Goal: Information Seeking & Learning: Learn about a topic

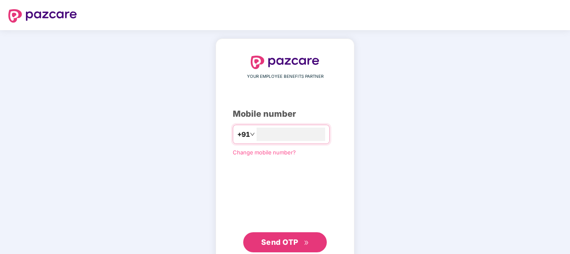
type input "**********"
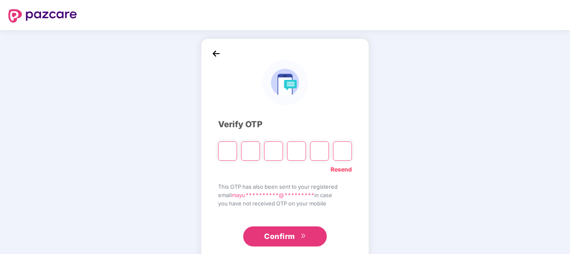
type input "*"
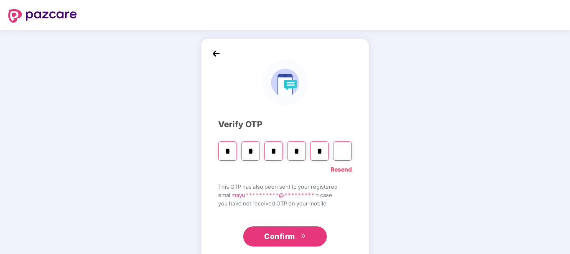
type input "*"
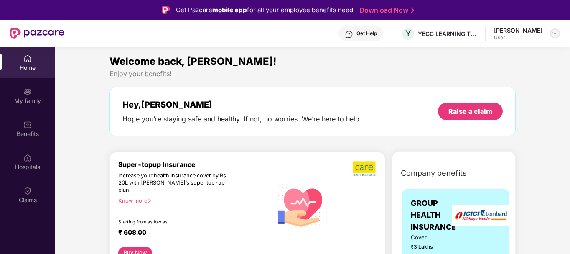
click at [554, 31] on img at bounding box center [555, 33] width 7 height 7
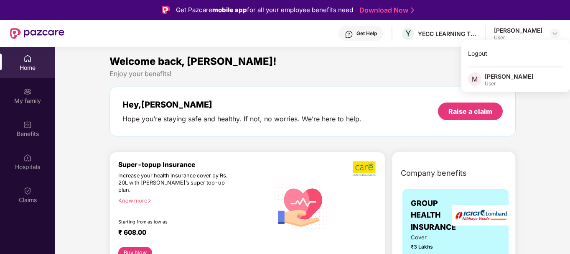
click at [399, 68] on div "Welcome back, [PERSON_NAME]!" at bounding box center [313, 62] width 406 height 16
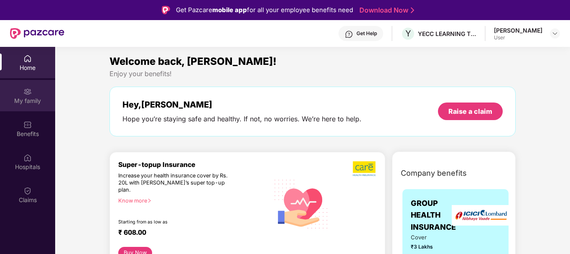
click at [28, 92] on img at bounding box center [27, 91] width 8 height 8
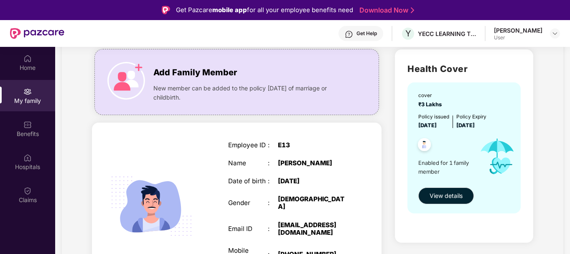
scroll to position [56, 0]
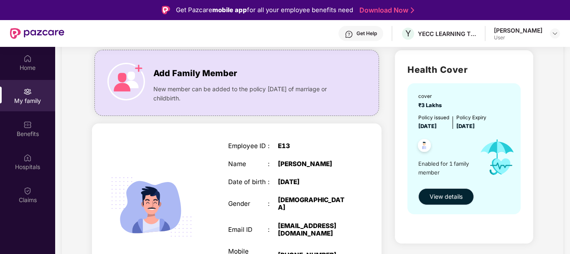
click at [453, 198] on span "View details" at bounding box center [446, 196] width 33 height 9
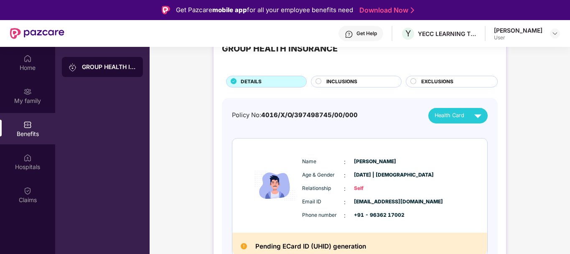
scroll to position [39, 0]
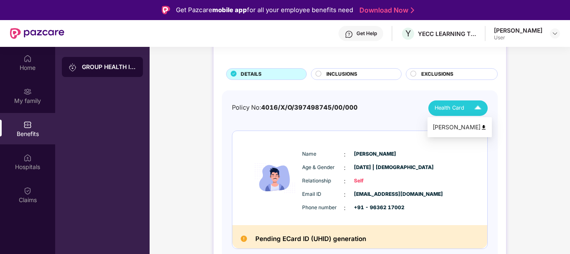
click at [460, 113] on div "Health Card" at bounding box center [460, 108] width 51 height 15
click at [461, 171] on div "Age & Gender : [DATE] | [DEMOGRAPHIC_DATA]" at bounding box center [385, 167] width 166 height 9
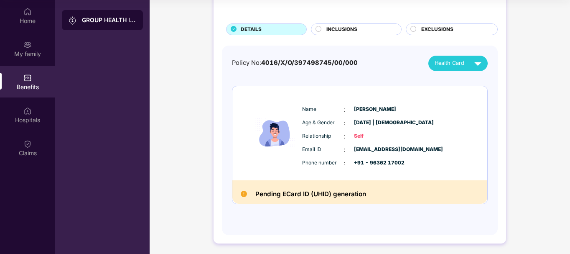
scroll to position [33, 0]
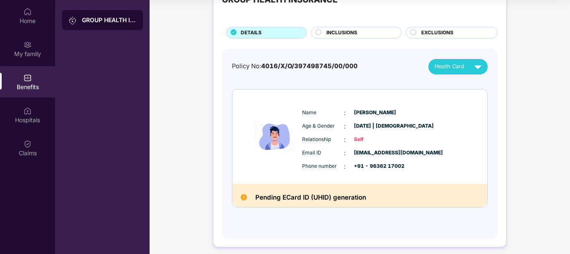
click at [358, 33] on div "INCLUSIONS" at bounding box center [359, 33] width 75 height 9
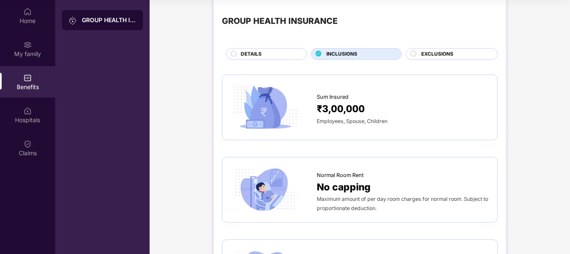
scroll to position [0, 0]
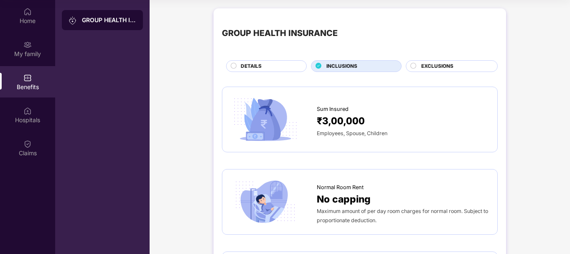
click at [451, 64] on span "EXCLUSIONS" at bounding box center [438, 66] width 32 height 8
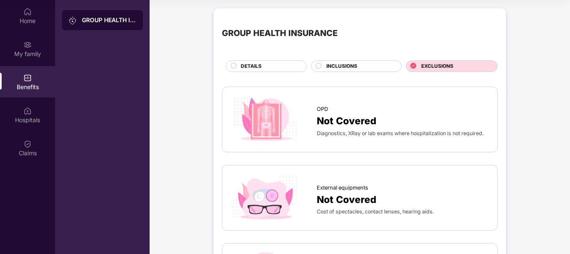
click at [350, 61] on div "INCLUSIONS" at bounding box center [356, 66] width 91 height 12
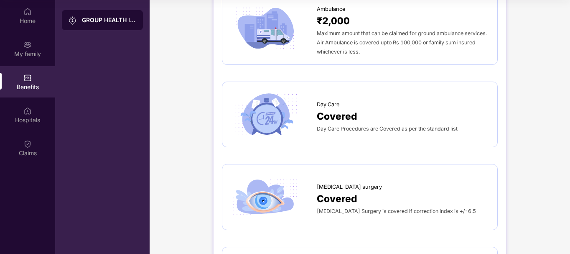
scroll to position [597, 0]
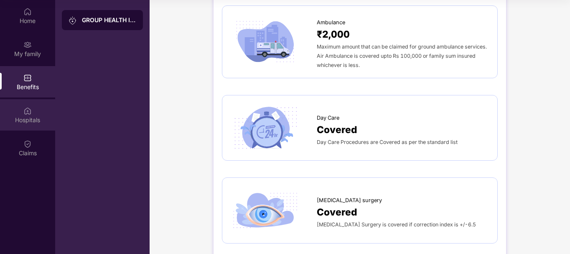
click at [20, 105] on div "Hospitals" at bounding box center [27, 114] width 55 height 31
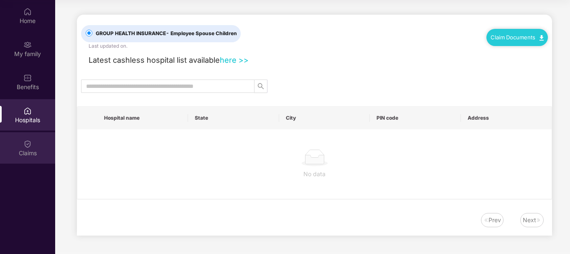
click at [19, 141] on div "Claims" at bounding box center [27, 147] width 55 height 31
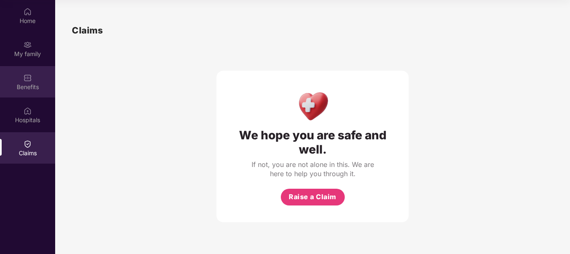
click at [29, 74] on img at bounding box center [27, 78] width 8 height 8
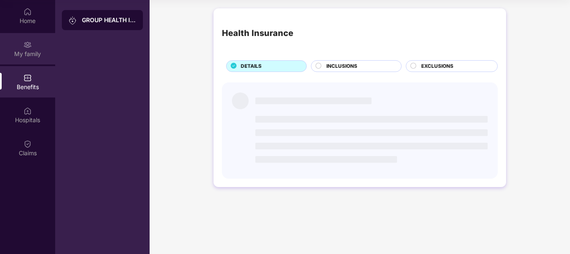
click at [27, 44] on img at bounding box center [27, 45] width 8 height 8
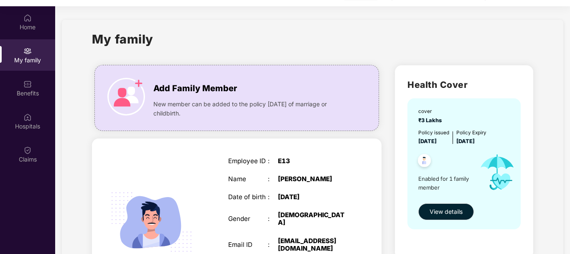
scroll to position [47, 0]
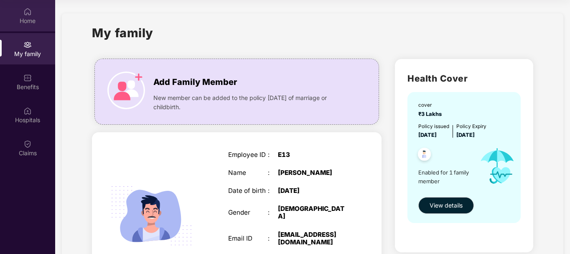
click at [25, 18] on div "Home" at bounding box center [27, 21] width 55 height 8
